Goal: Task Accomplishment & Management: Manage account settings

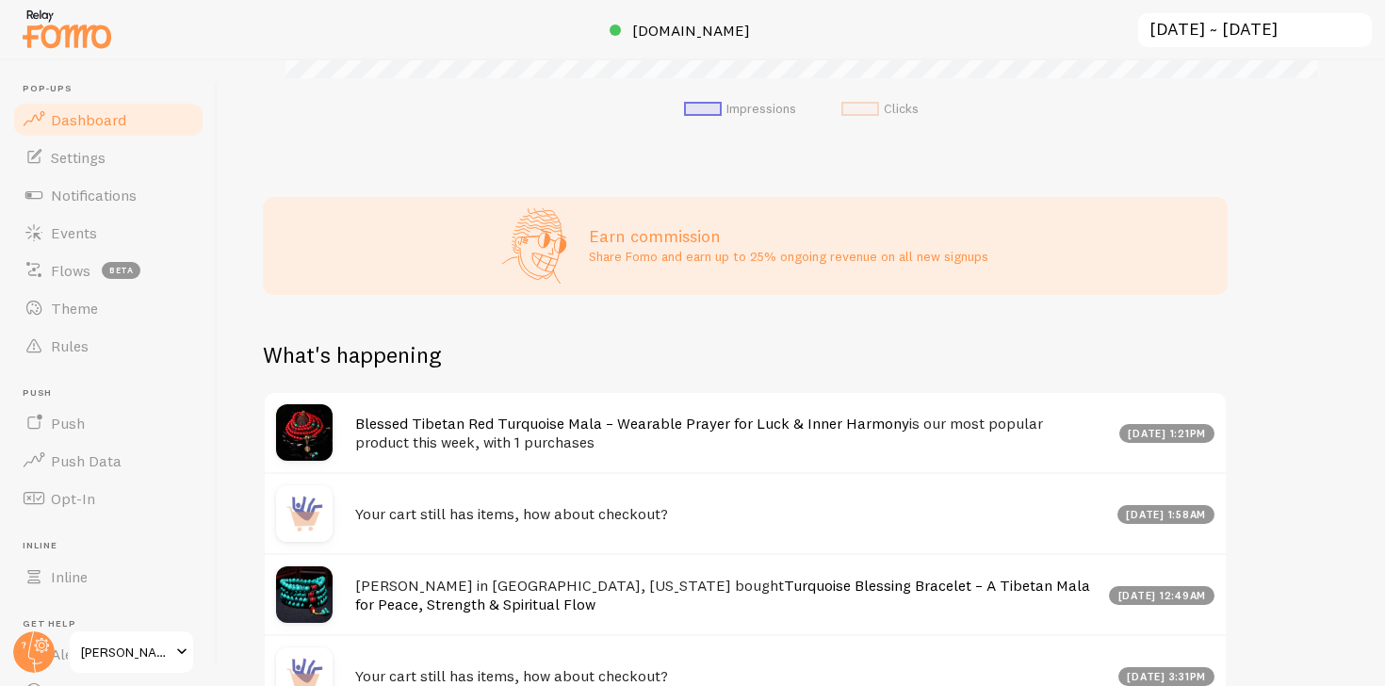
scroll to position [875, 0]
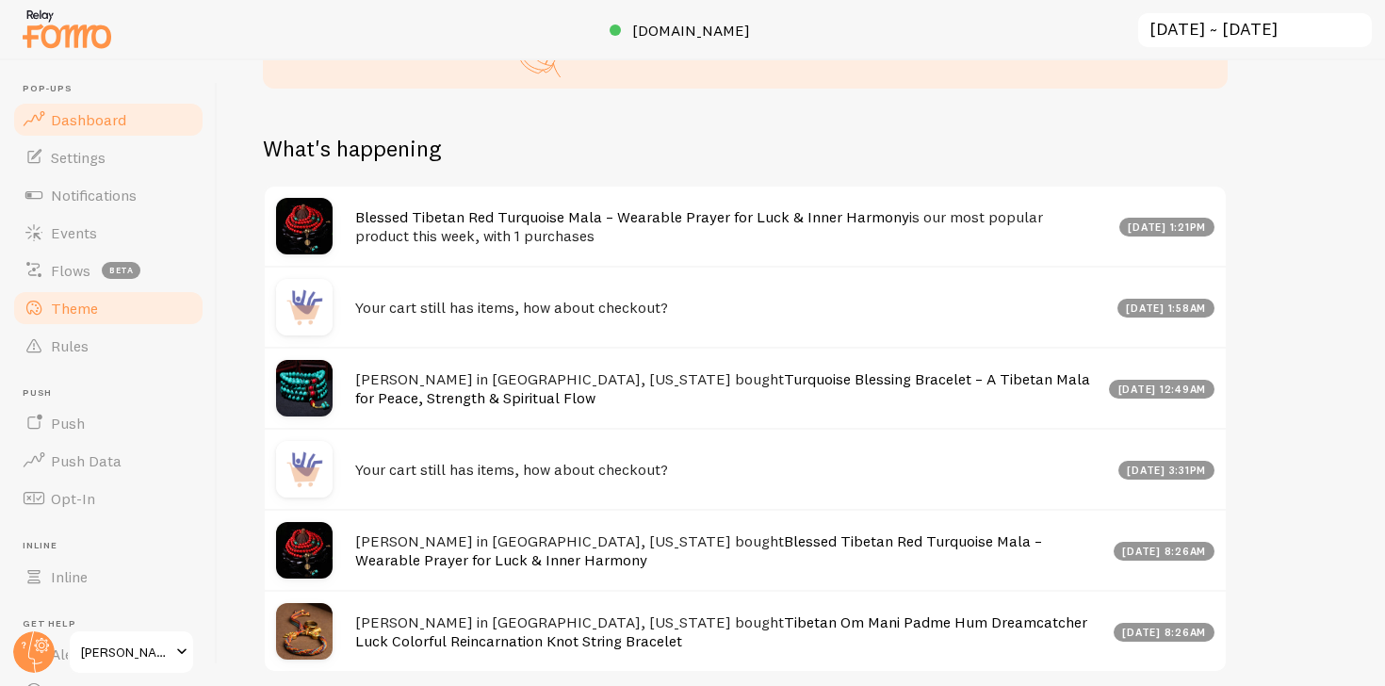
click at [110, 307] on link "Theme" at bounding box center [108, 308] width 194 height 38
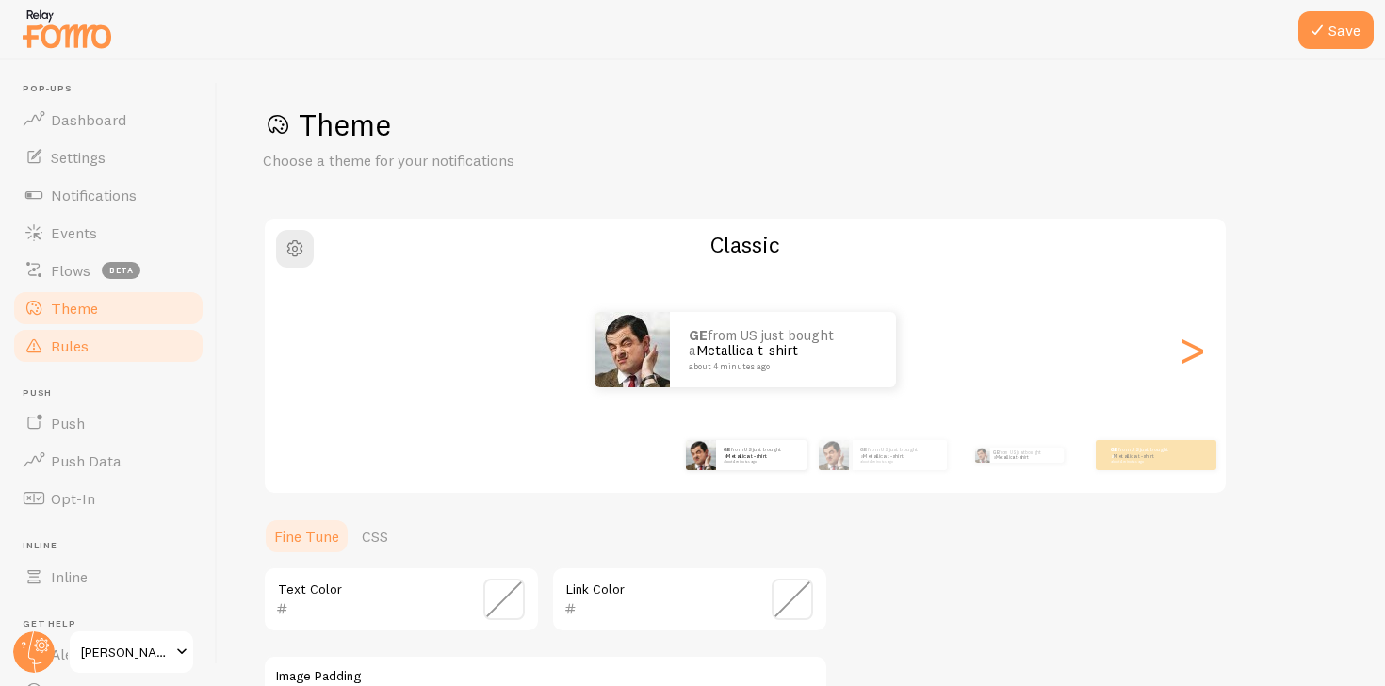
click at [110, 350] on link "Rules" at bounding box center [108, 346] width 194 height 38
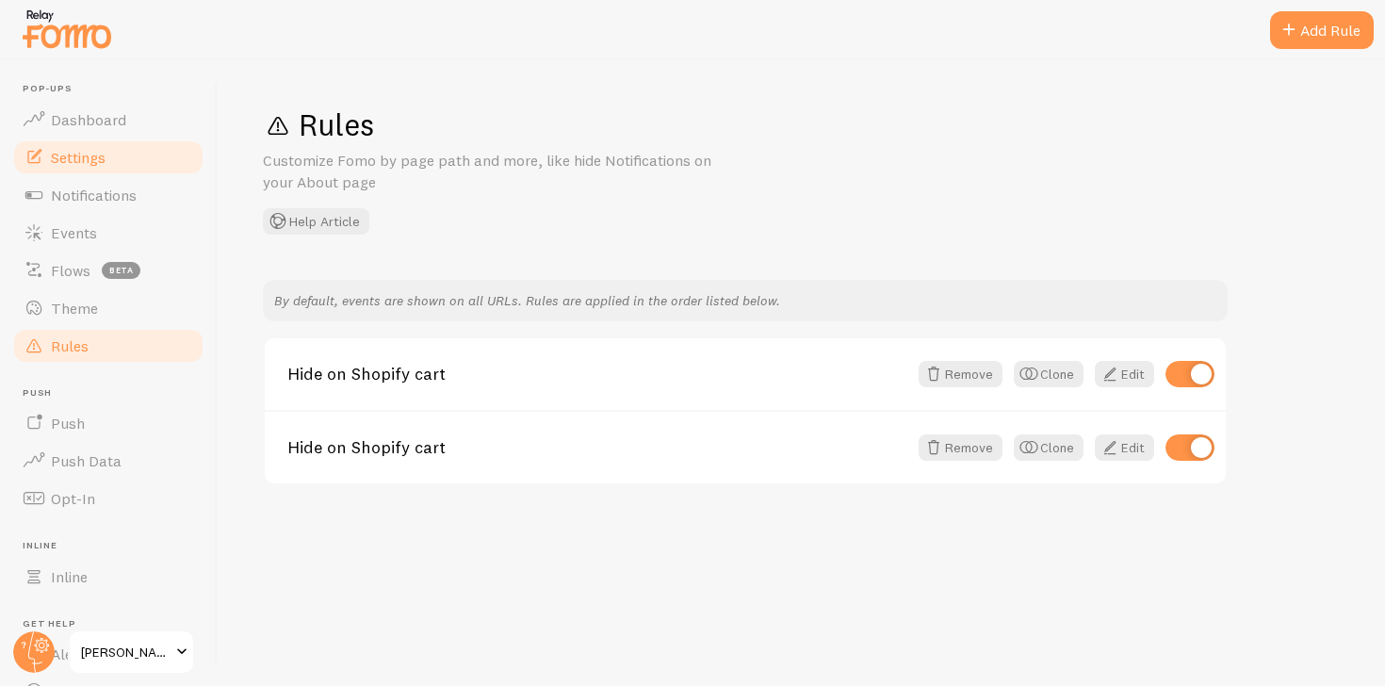
click at [169, 171] on link "Settings" at bounding box center [108, 158] width 194 height 38
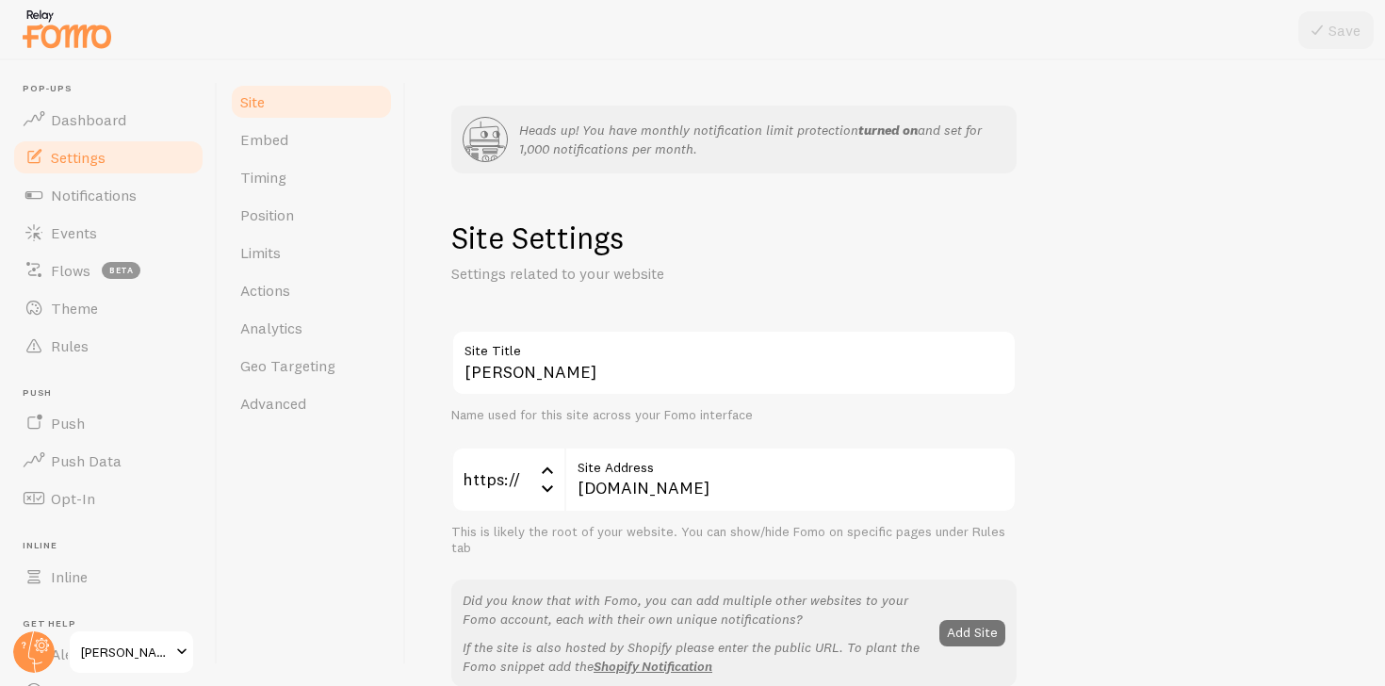
scroll to position [1208, 0]
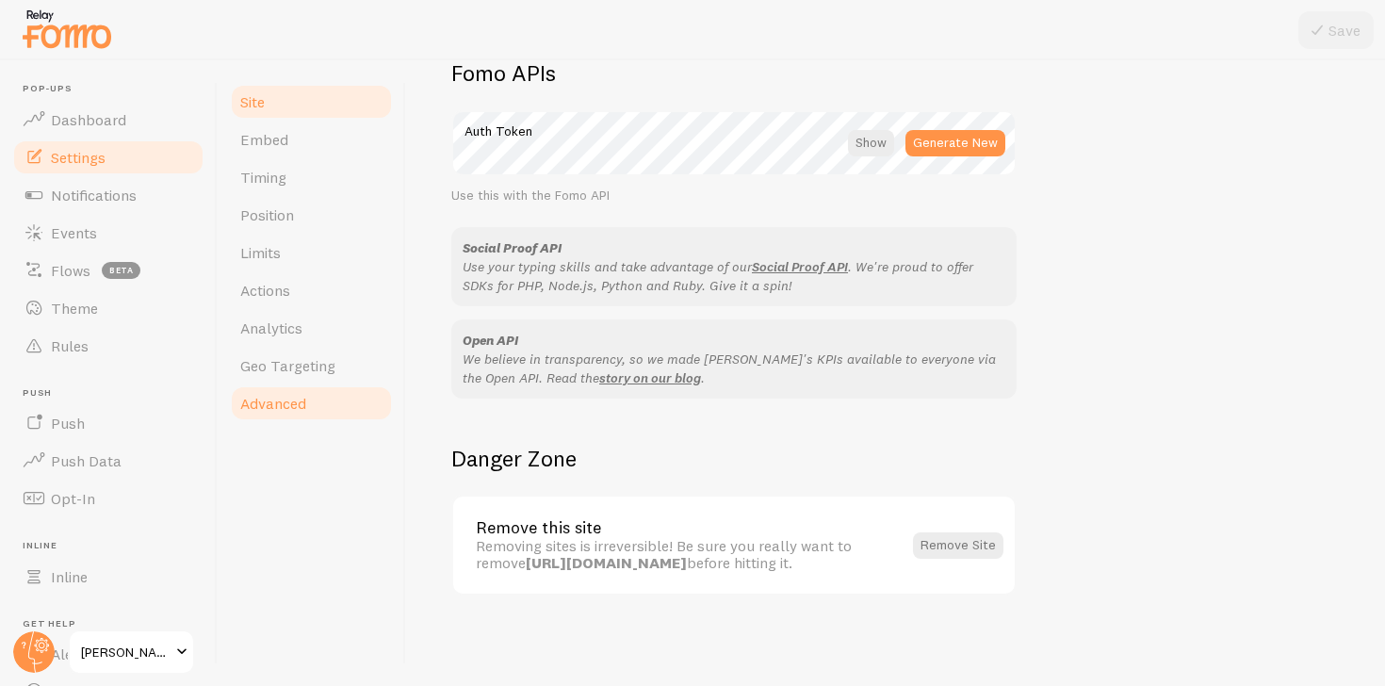
click at [357, 399] on link "Advanced" at bounding box center [311, 403] width 165 height 38
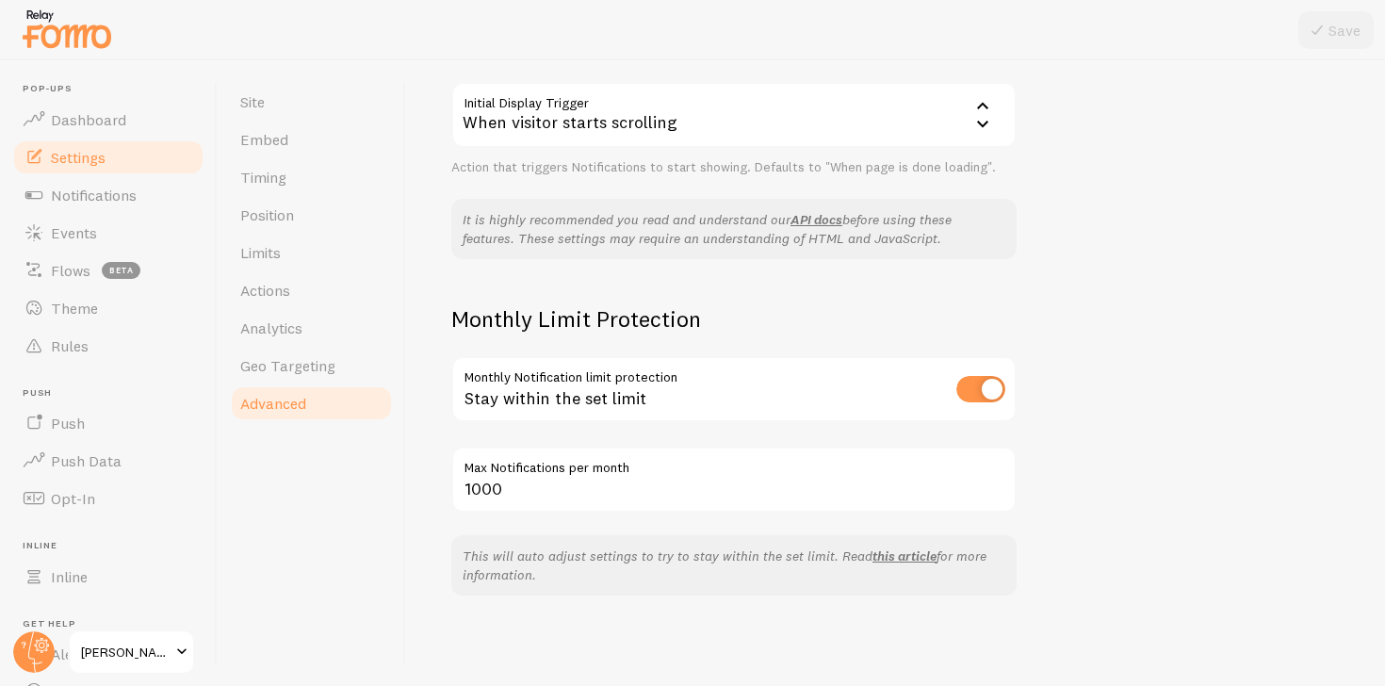
scroll to position [609, 0]
click at [295, 356] on span "Geo Targeting" at bounding box center [287, 365] width 95 height 19
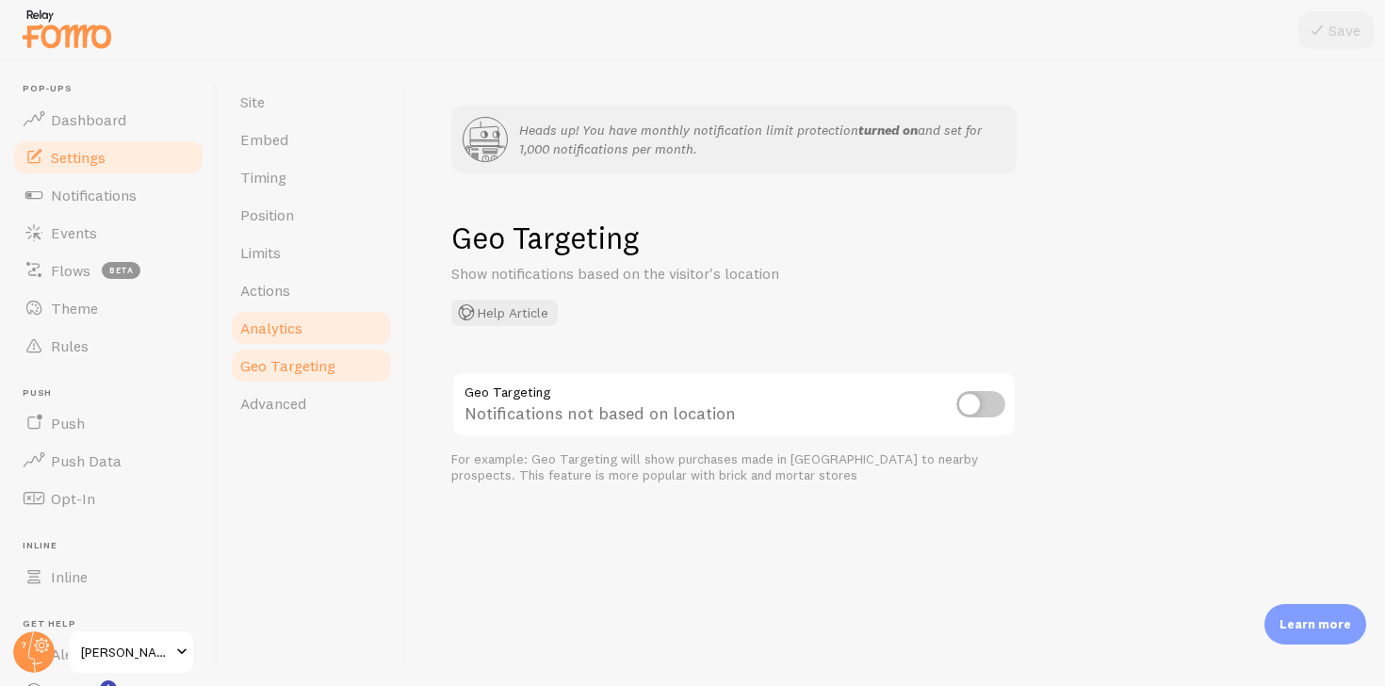
click at [300, 315] on link "Analytics" at bounding box center [311, 328] width 165 height 38
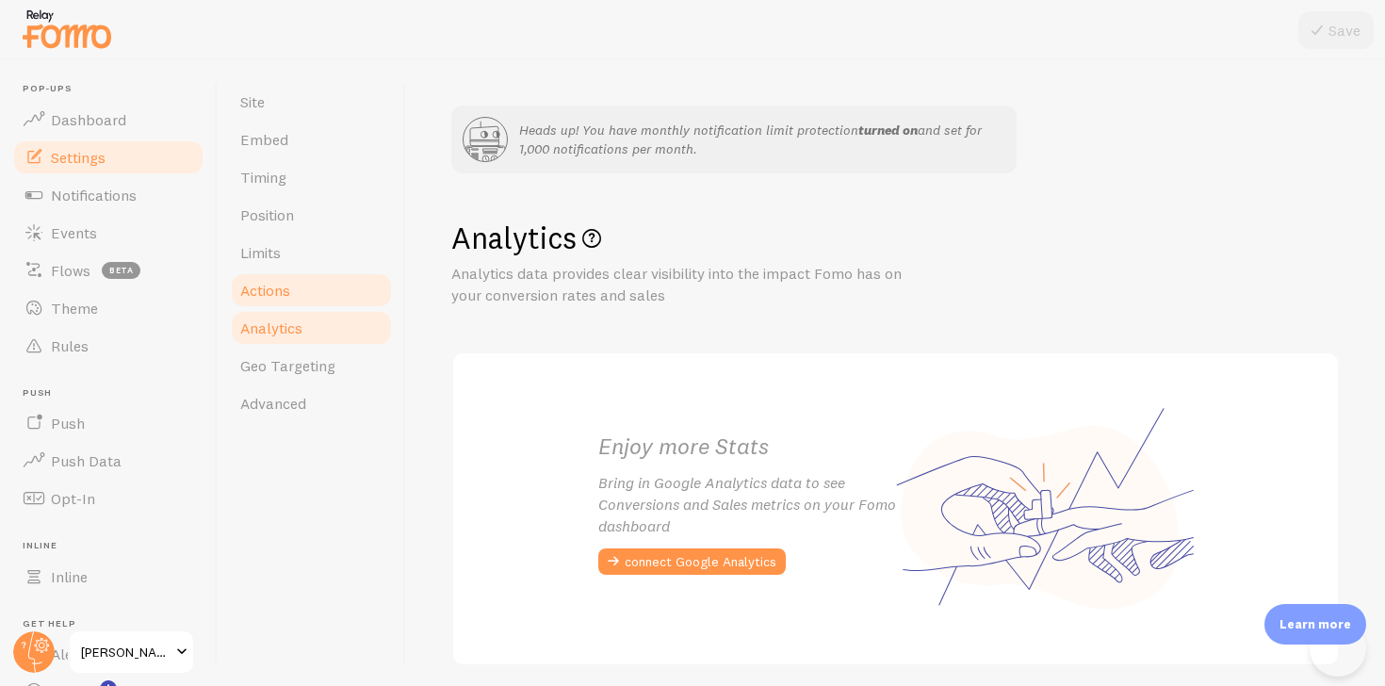
click at [299, 277] on link "Actions" at bounding box center [311, 290] width 165 height 38
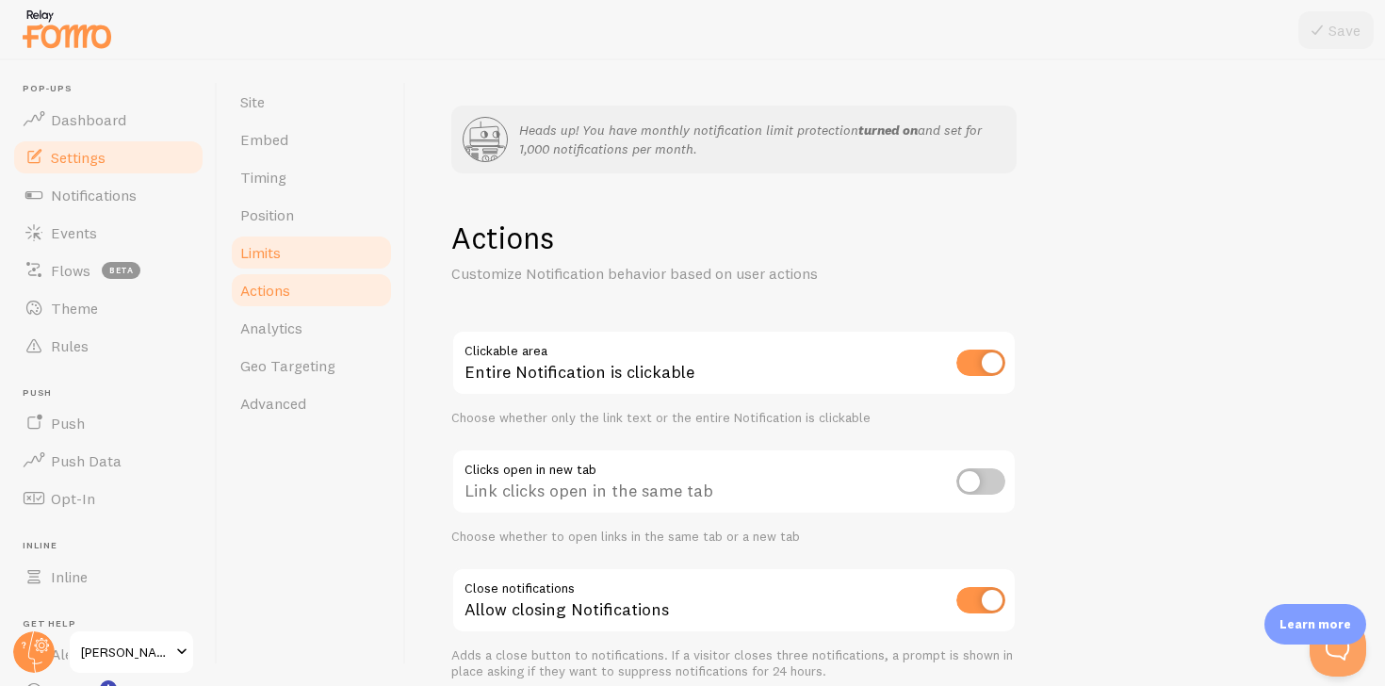
click at [341, 258] on link "Limits" at bounding box center [311, 253] width 165 height 38
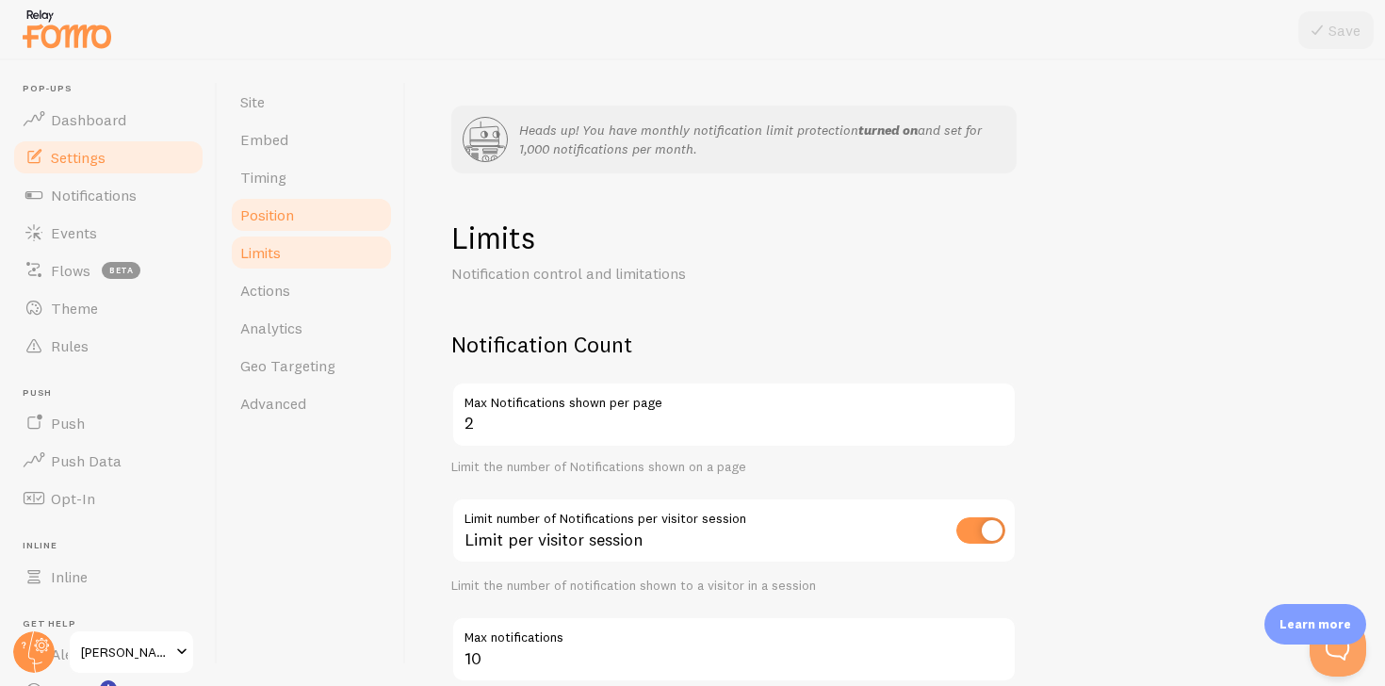
click at [326, 217] on link "Position" at bounding box center [311, 215] width 165 height 38
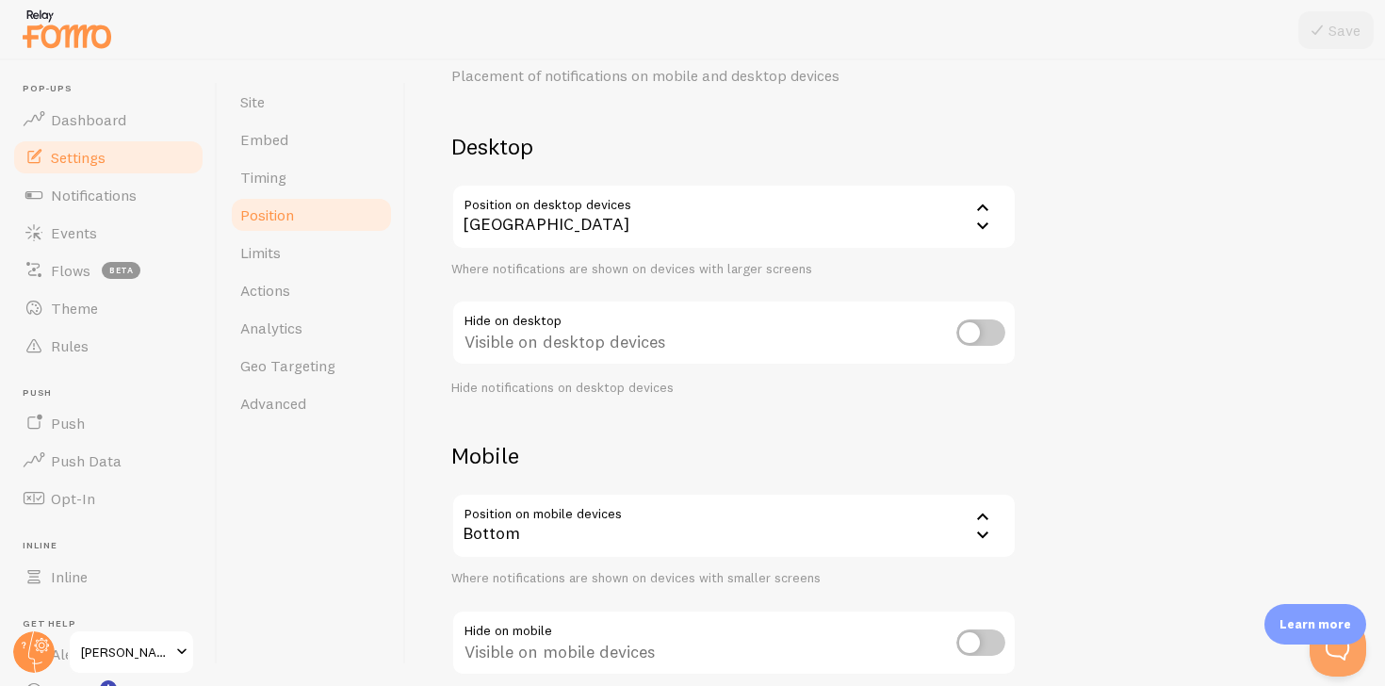
scroll to position [307, 0]
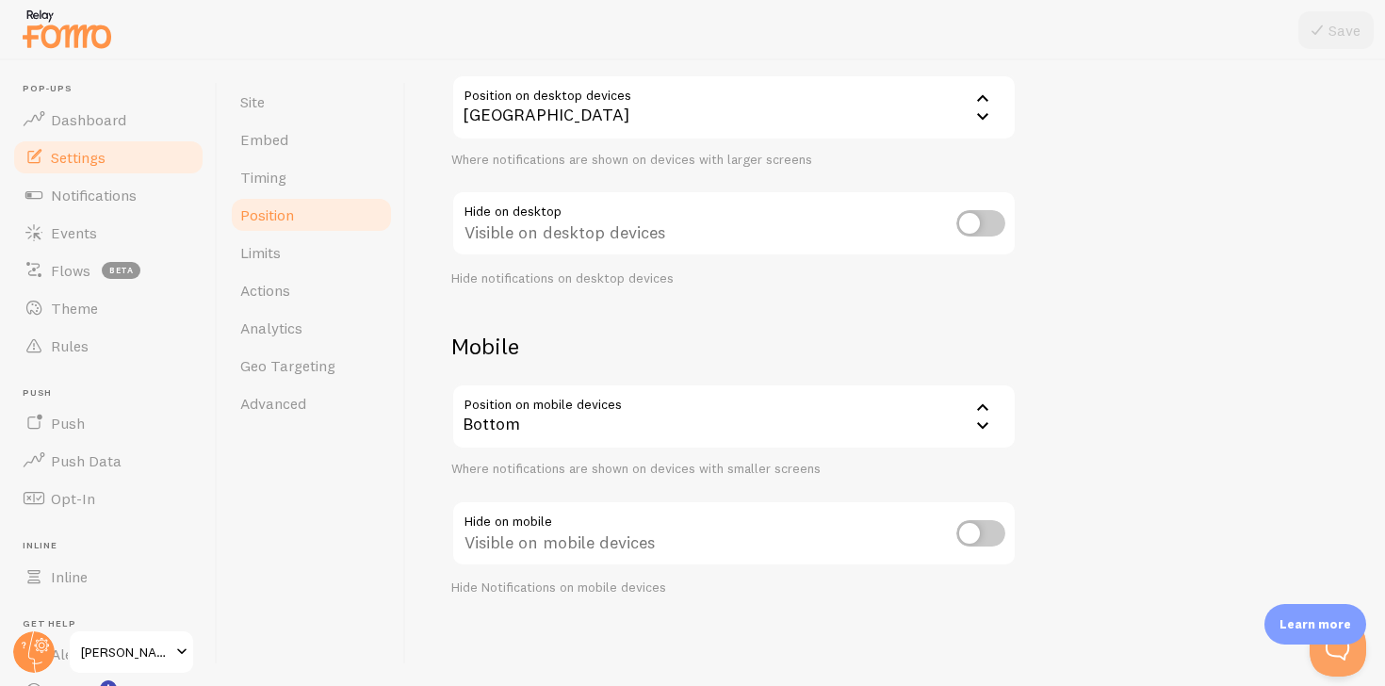
click at [894, 420] on div "Bottom" at bounding box center [733, 416] width 565 height 66
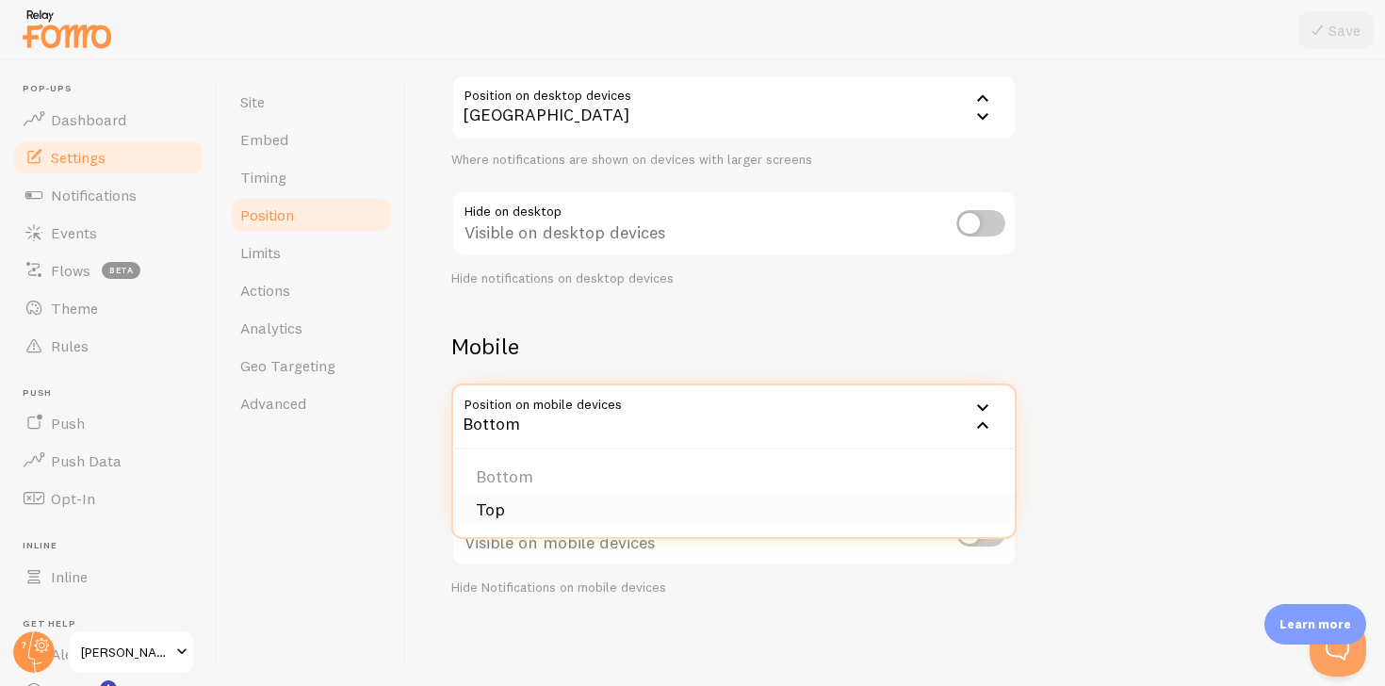
click at [817, 511] on li "Top" at bounding box center [734, 510] width 562 height 33
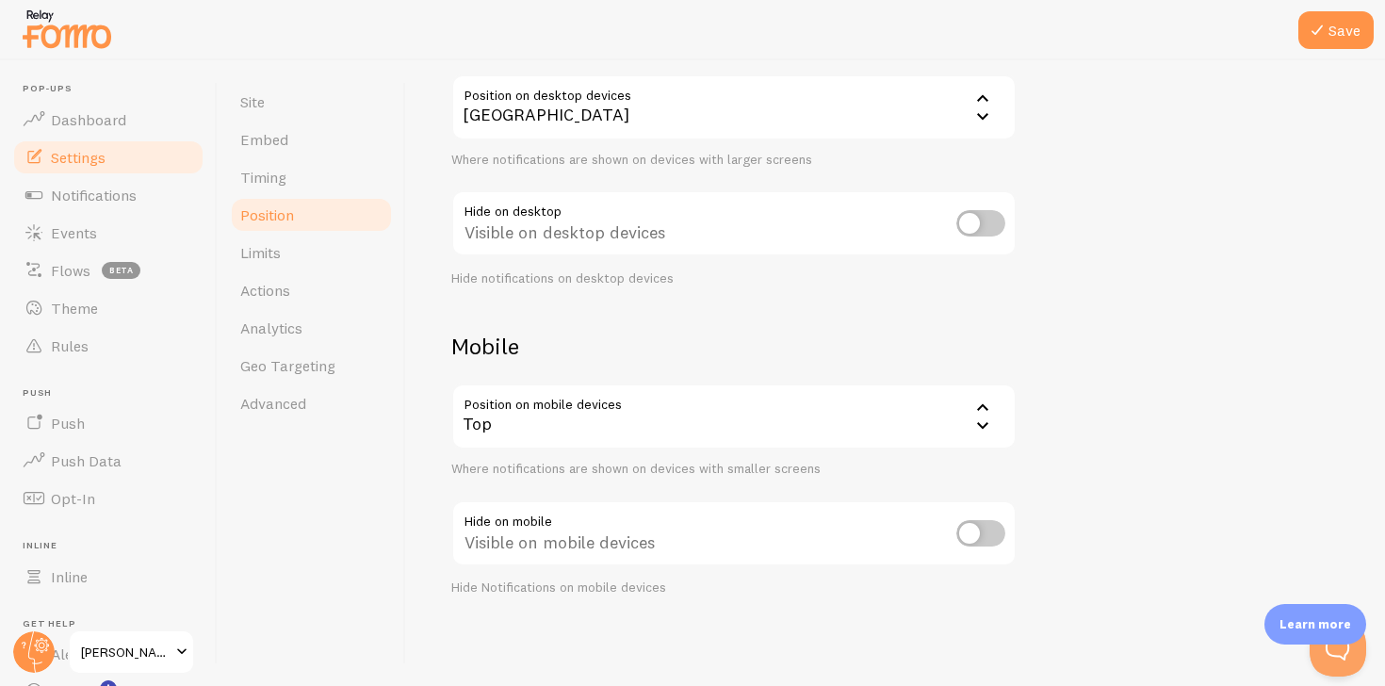
click at [1230, 320] on div "Devices & Position Placement of notifications on mobile and desktop devices Des…" at bounding box center [895, 253] width 888 height 685
click at [1343, 25] on button "Save" at bounding box center [1335, 30] width 75 height 38
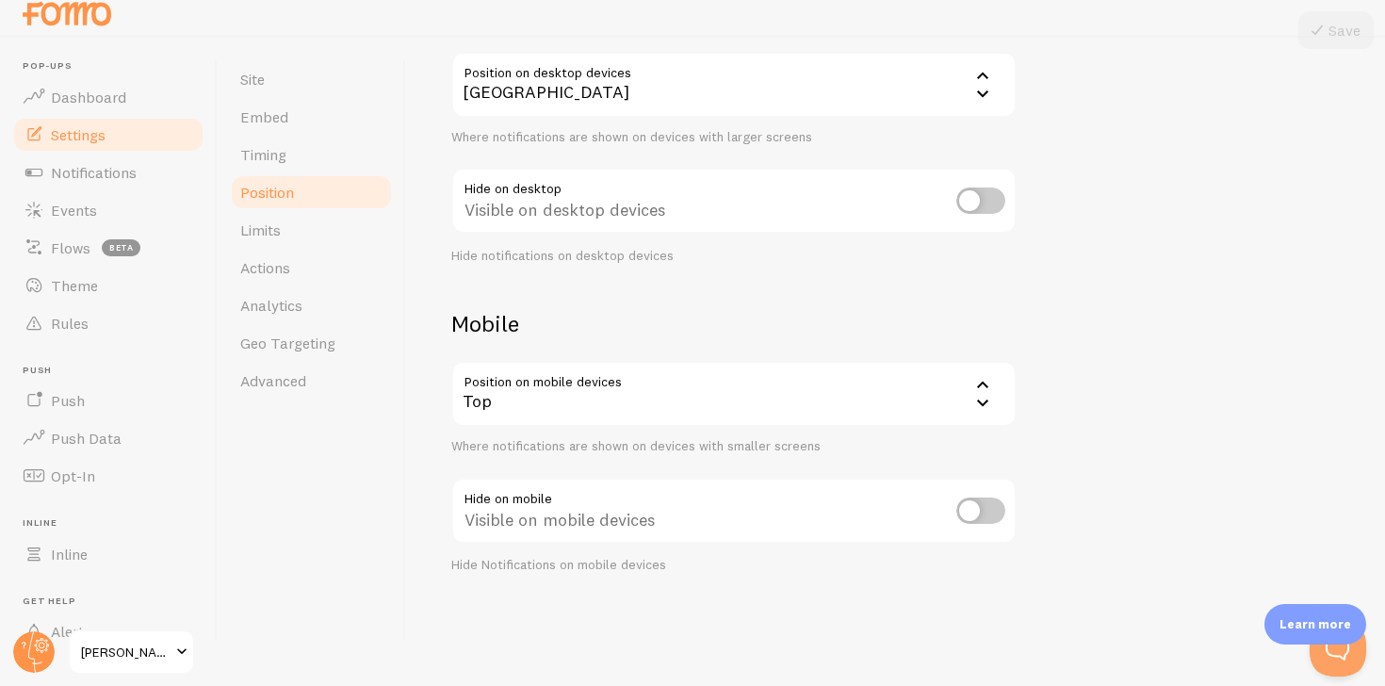
scroll to position [0, 0]
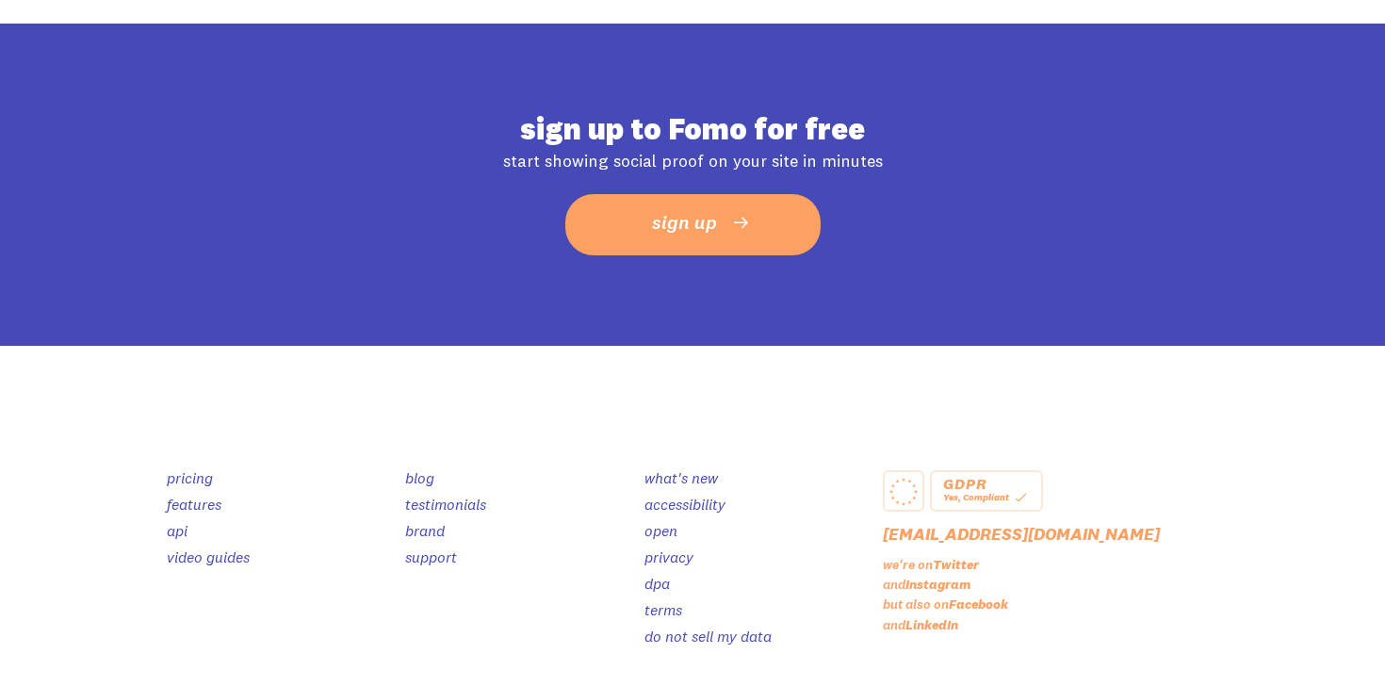
scroll to position [1055, 0]
